Goal: Task Accomplishment & Management: Complete application form

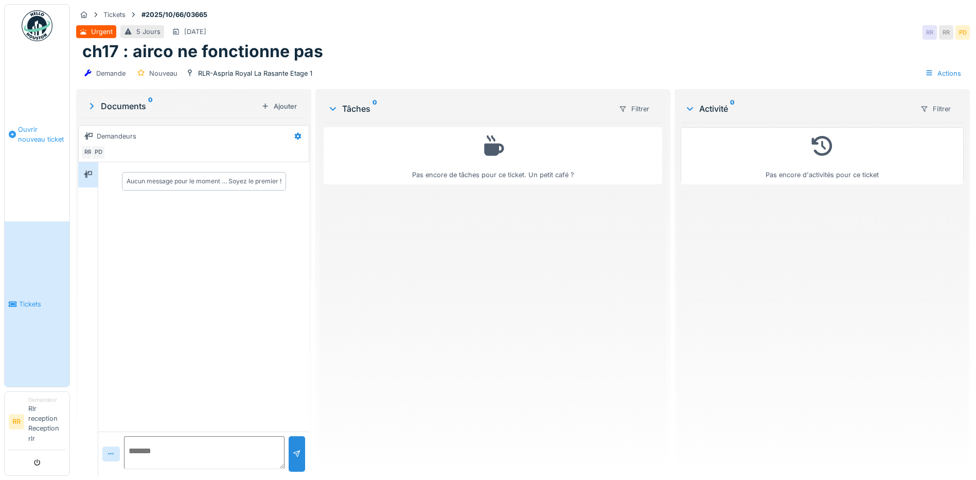
drag, startPoint x: 11, startPoint y: 139, endPoint x: 14, endPoint y: 133, distance: 6.9
click at [11, 139] on li "Ouvrir nouveau ticket" at bounding box center [37, 135] width 57 height 20
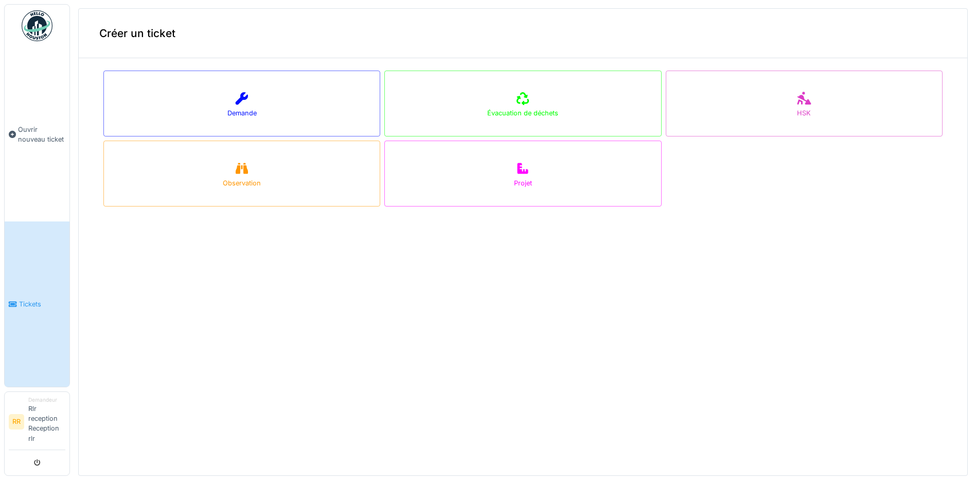
click at [40, 71] on link "Ouvrir nouveau ticket" at bounding box center [37, 134] width 65 height 174
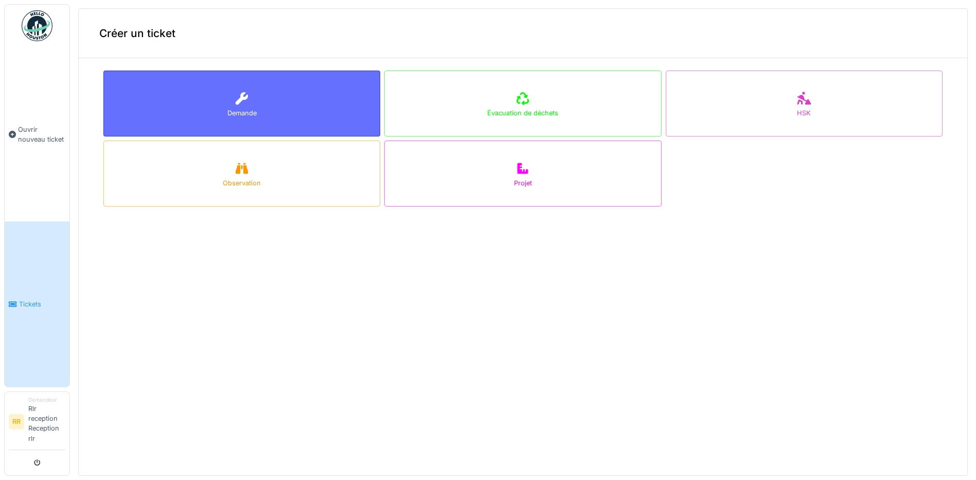
click at [202, 89] on div "Demande" at bounding box center [241, 104] width 277 height 66
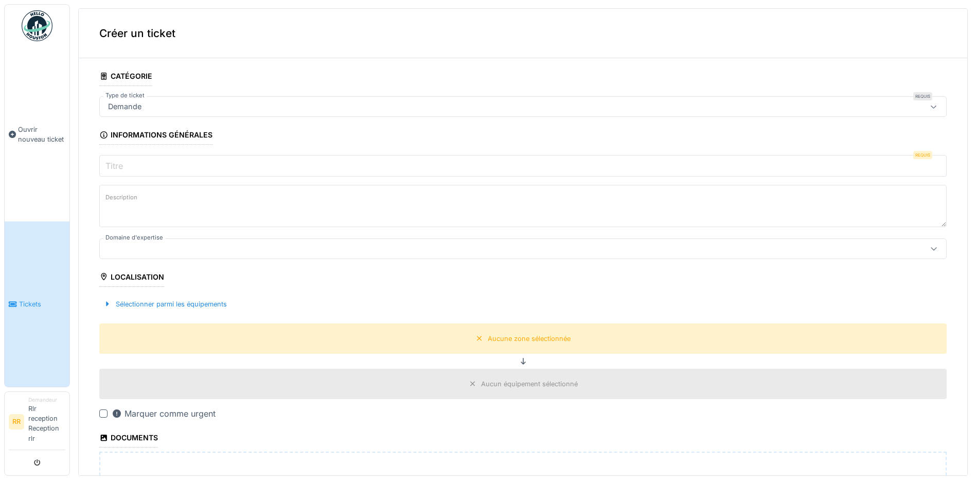
click at [193, 163] on input "Titre" at bounding box center [523, 166] width 848 height 22
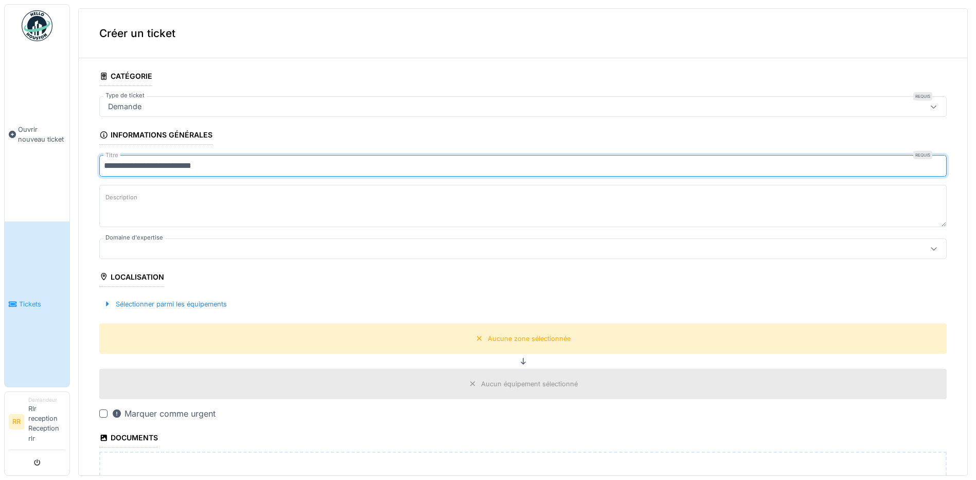
type input "**********"
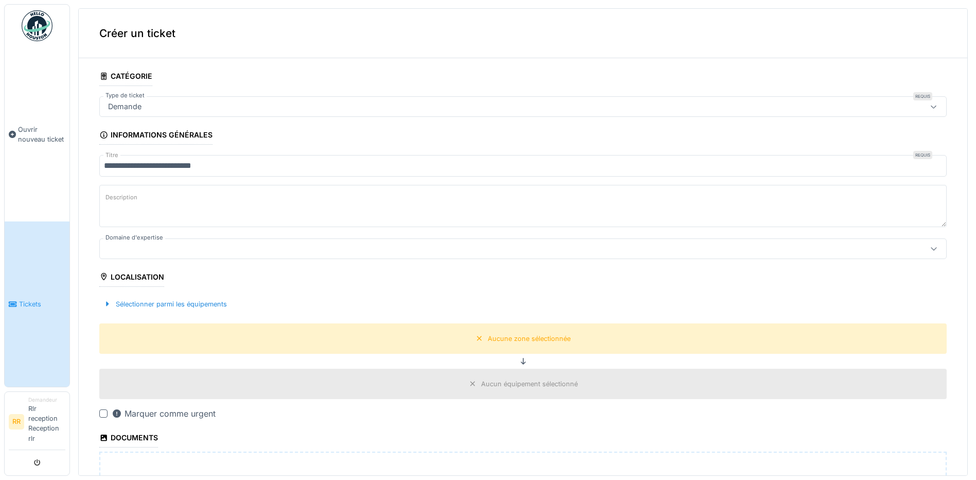
click at [201, 215] on textarea "Description" at bounding box center [523, 206] width 848 height 42
type textarea "**********"
click at [126, 309] on div "Sélectionner parmi les équipements" at bounding box center [165, 304] width 132 height 14
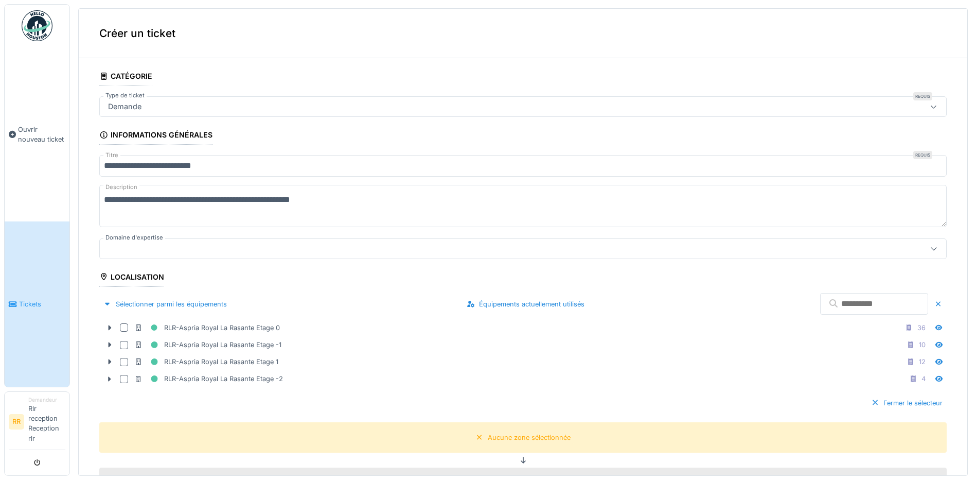
click at [126, 283] on div "Localisation" at bounding box center [131, 278] width 65 height 18
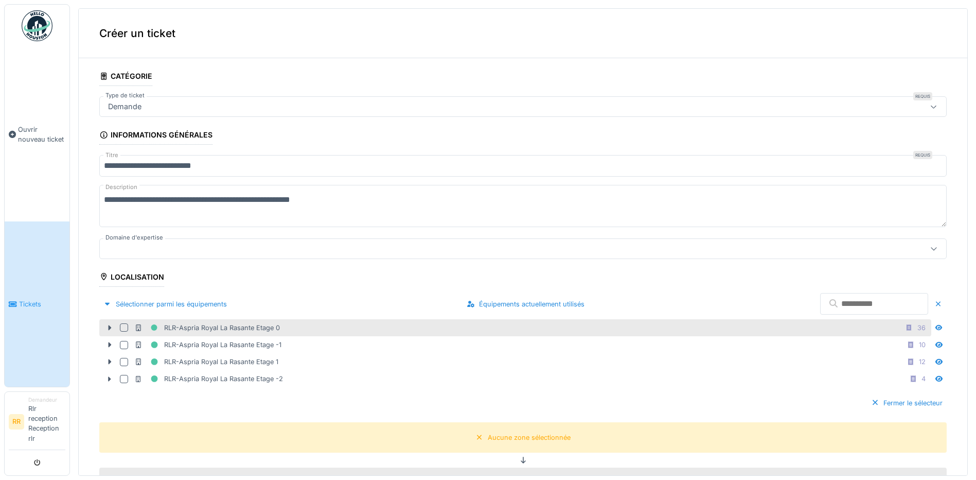
click at [126, 328] on div at bounding box center [124, 327] width 8 height 8
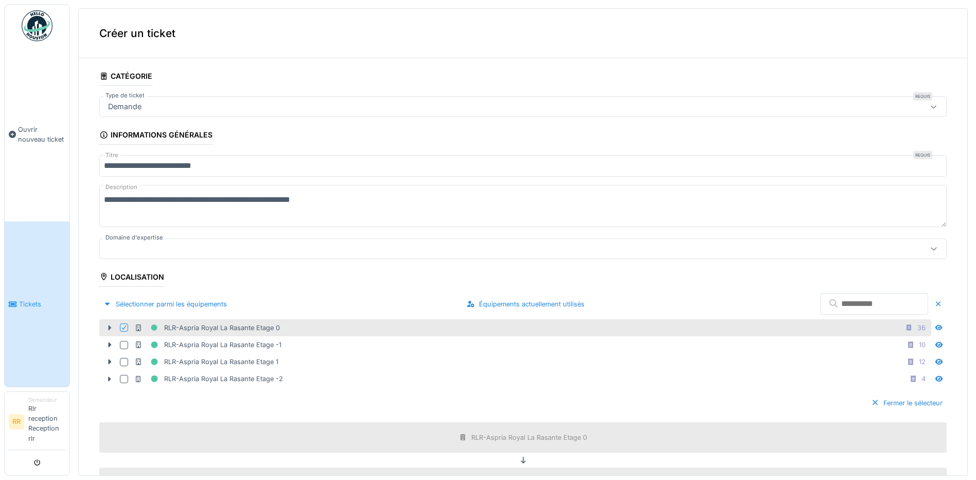
click at [106, 326] on icon at bounding box center [110, 327] width 8 height 7
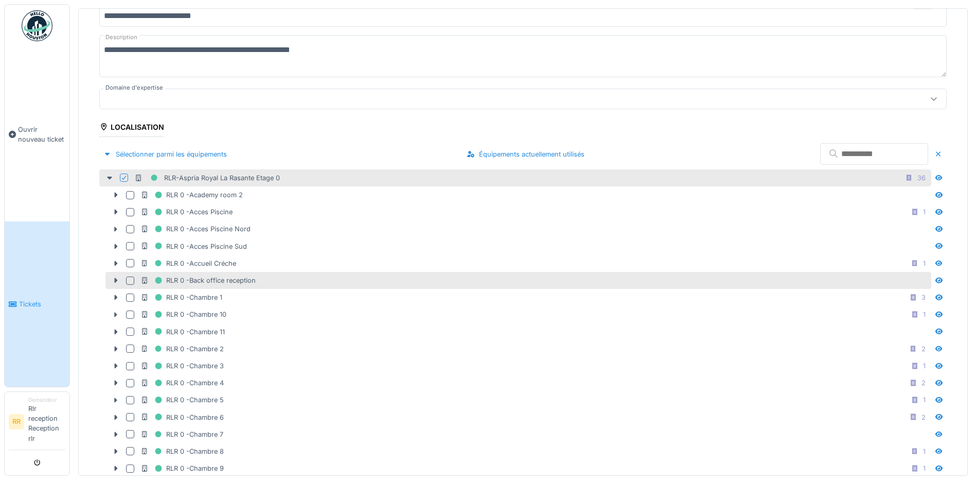
scroll to position [154, 0]
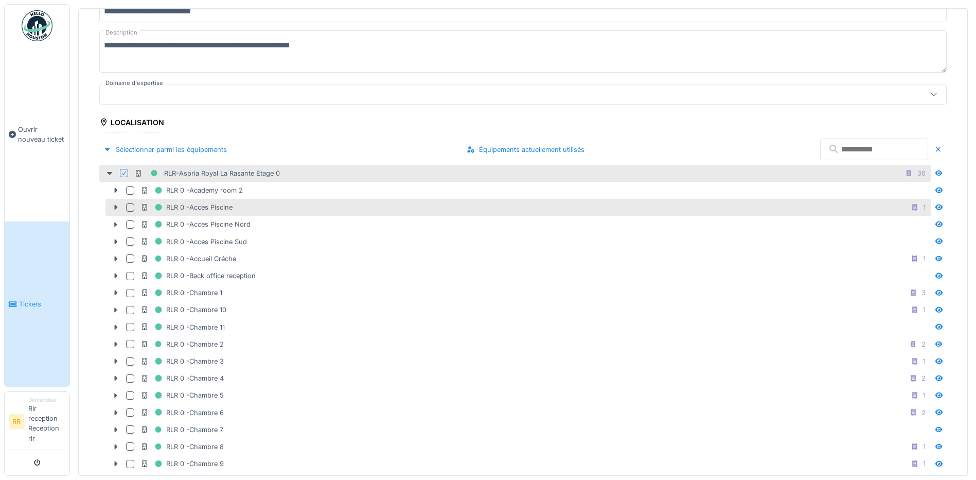
click at [130, 208] on div at bounding box center [130, 207] width 8 height 8
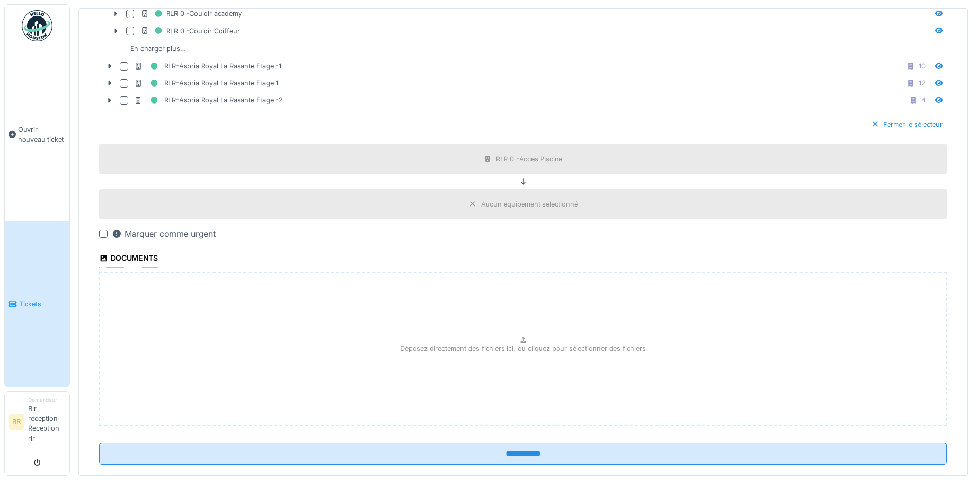
scroll to position [656, 0]
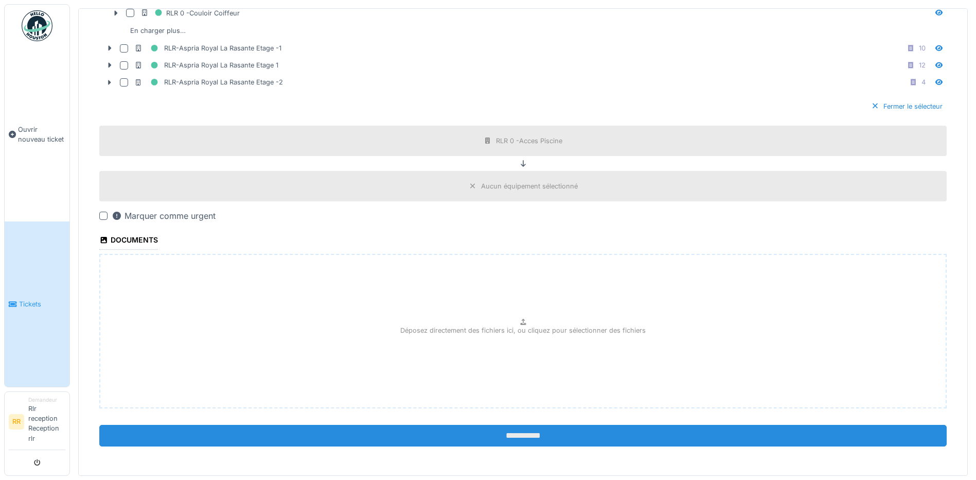
click at [689, 433] on input "**********" at bounding box center [523, 436] width 848 height 22
